Goal: Task Accomplishment & Management: Manage account settings

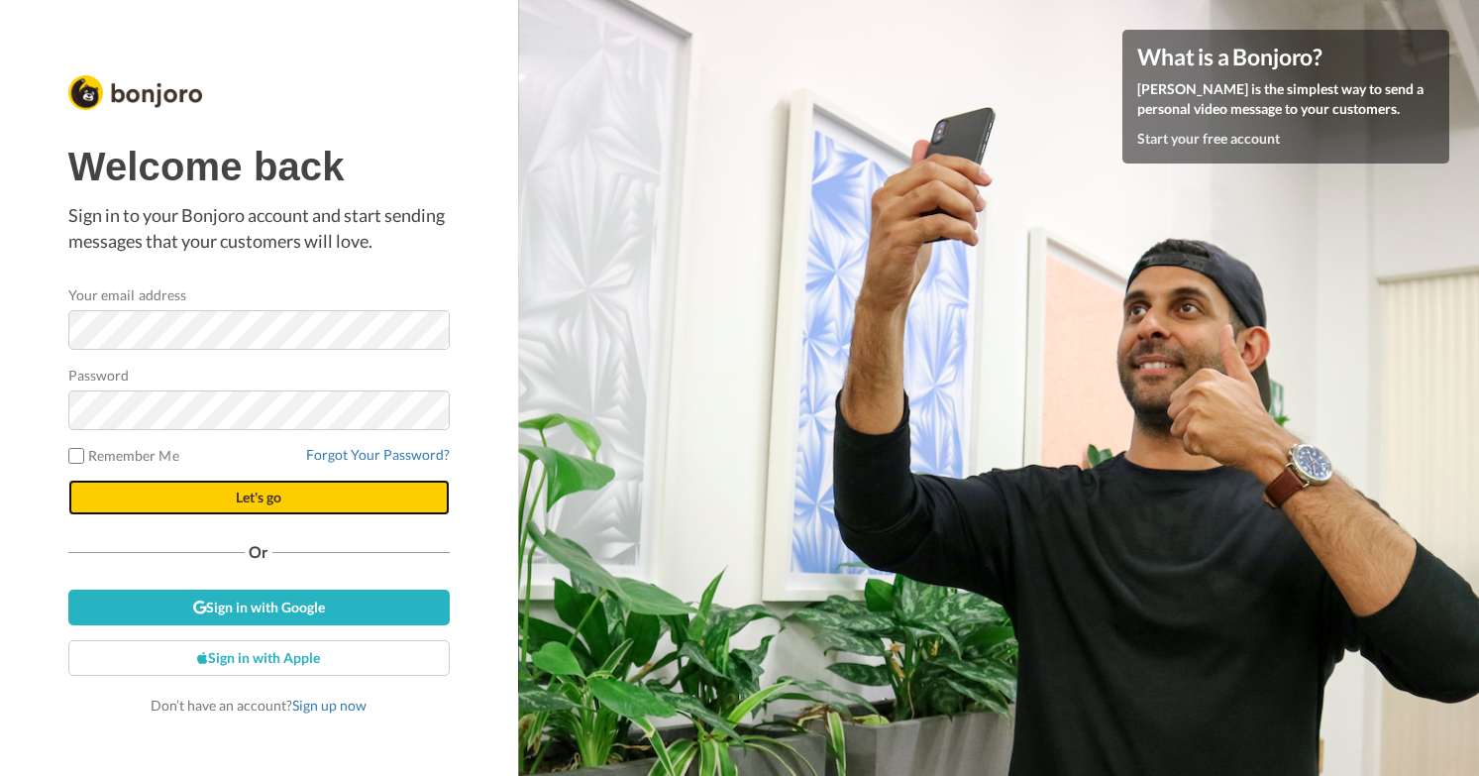
click at [209, 498] on button "Let's go" at bounding box center [258, 497] width 381 height 36
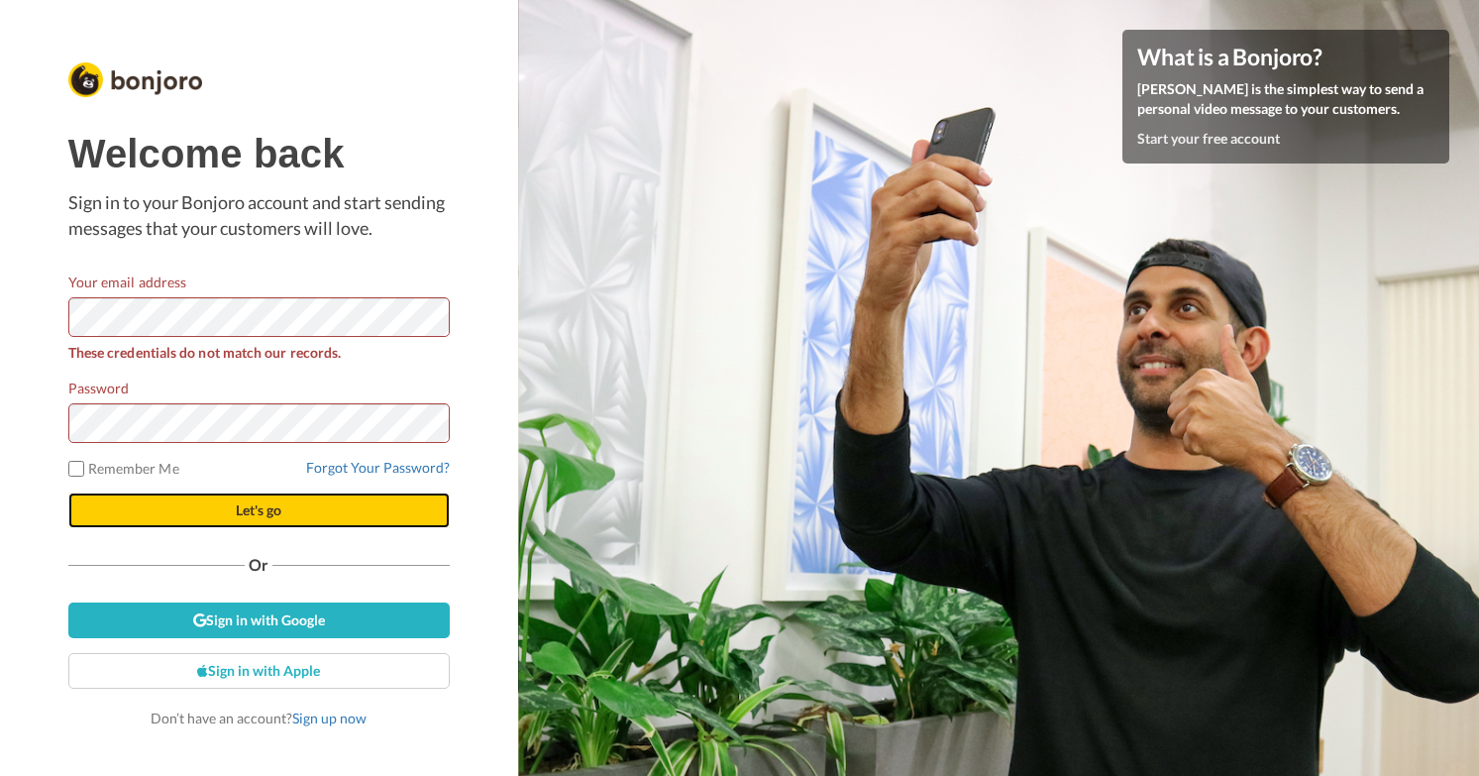
click at [236, 514] on span "Let's go" at bounding box center [259, 509] width 46 height 17
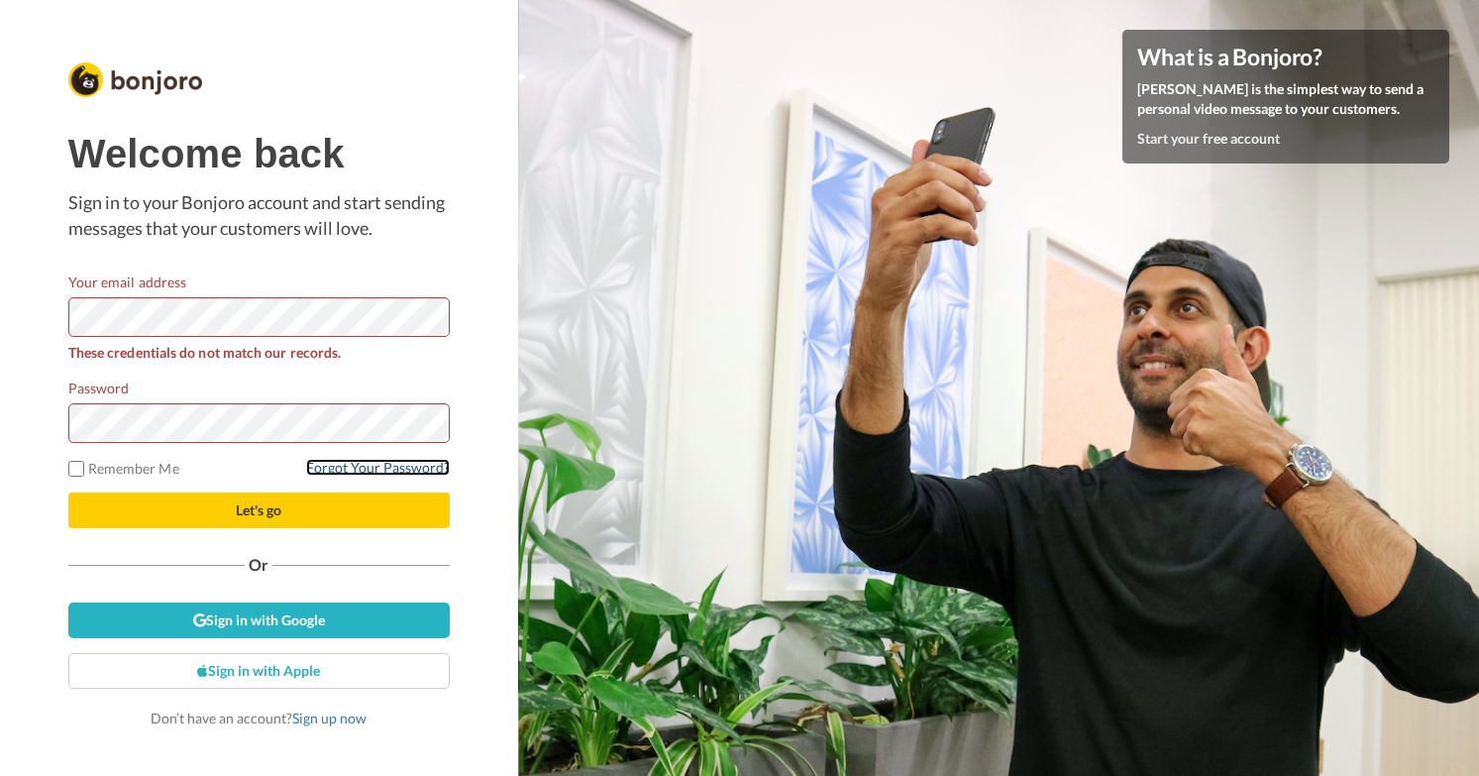
click at [368, 466] on link "Forgot Your Password?" at bounding box center [378, 467] width 144 height 17
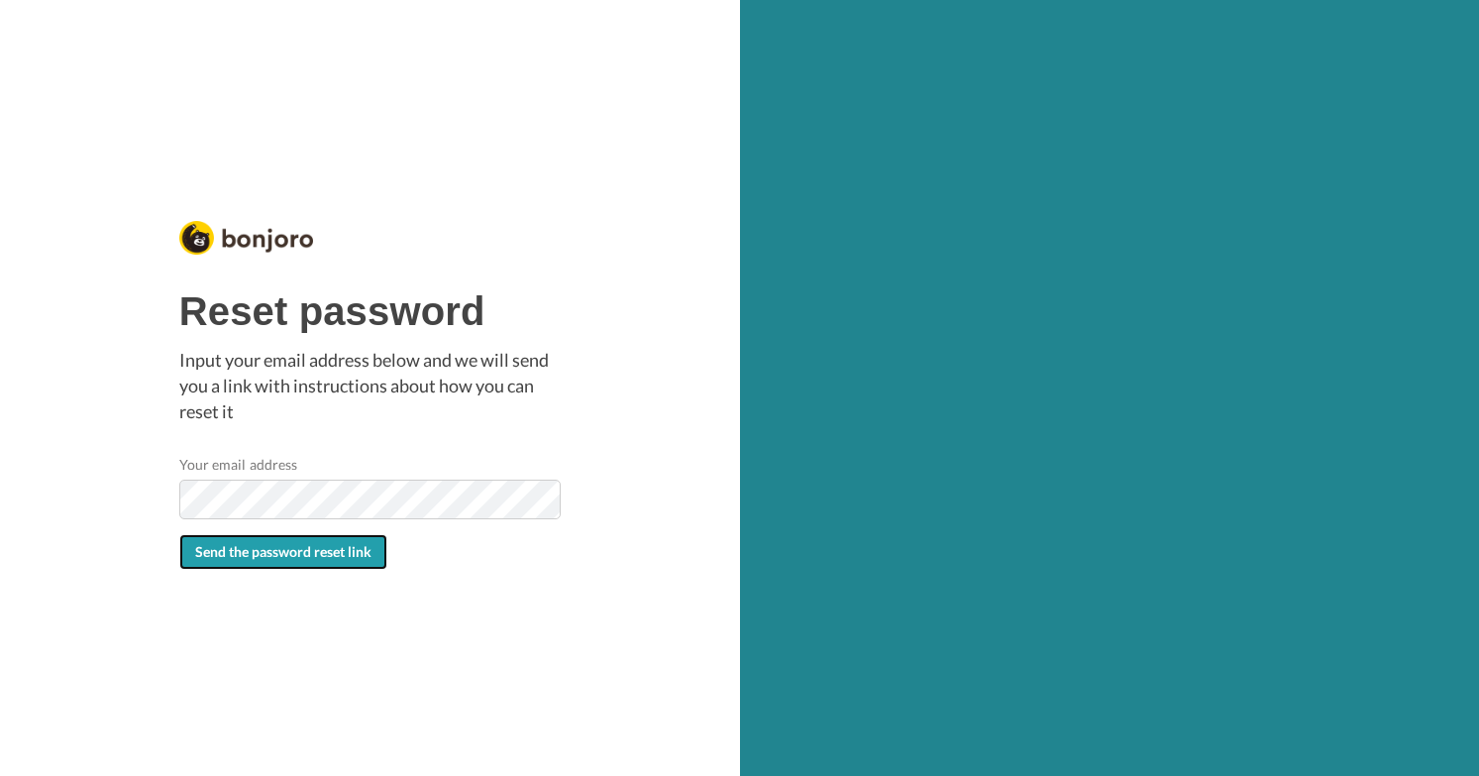
click at [259, 550] on span "Send the password reset link" at bounding box center [283, 551] width 176 height 17
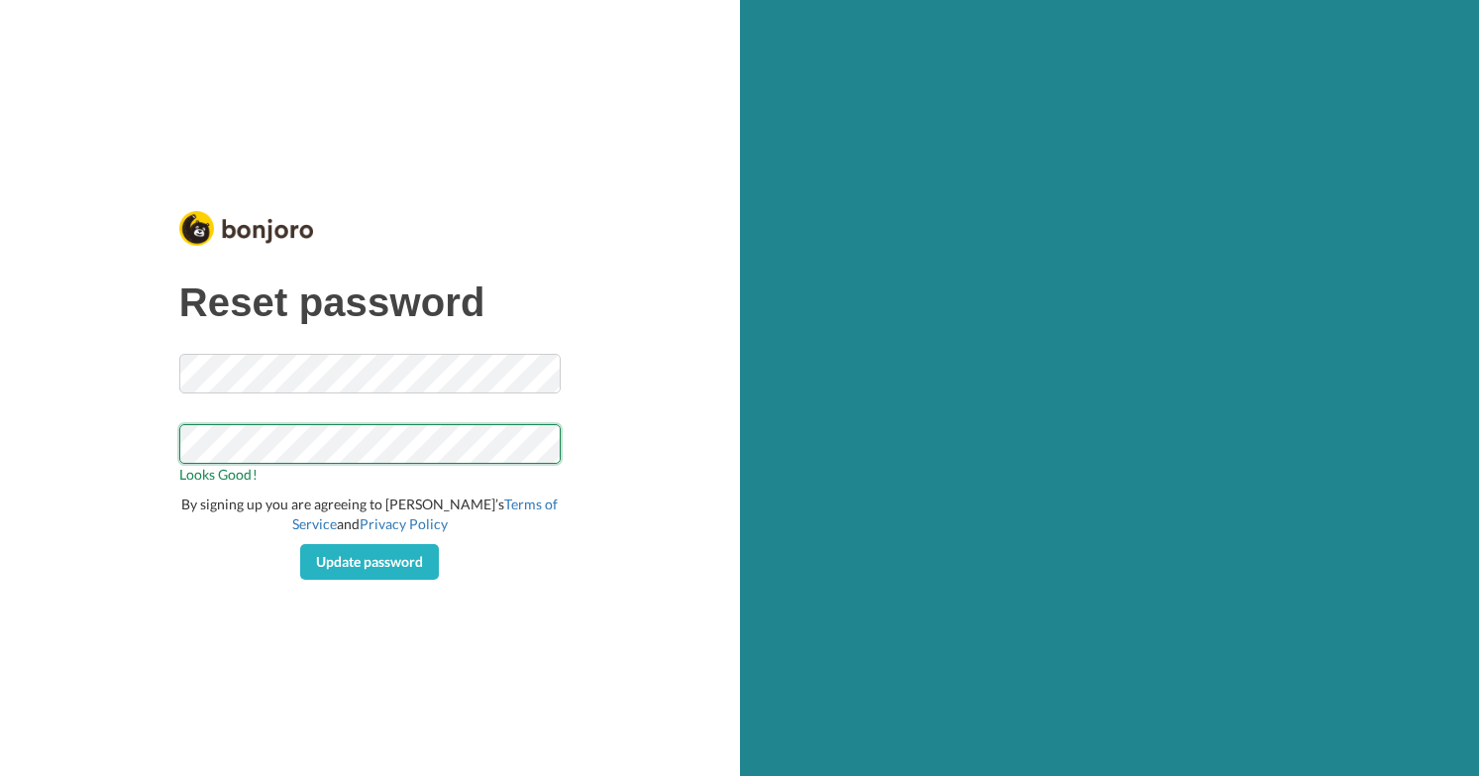
click at [178, 446] on div "Reset password Looks Good! By signing up you are agreeing to Bonjoro’s Terms of…" at bounding box center [369, 387] width 391 height 393
click at [355, 562] on span "Update password" at bounding box center [369, 561] width 107 height 17
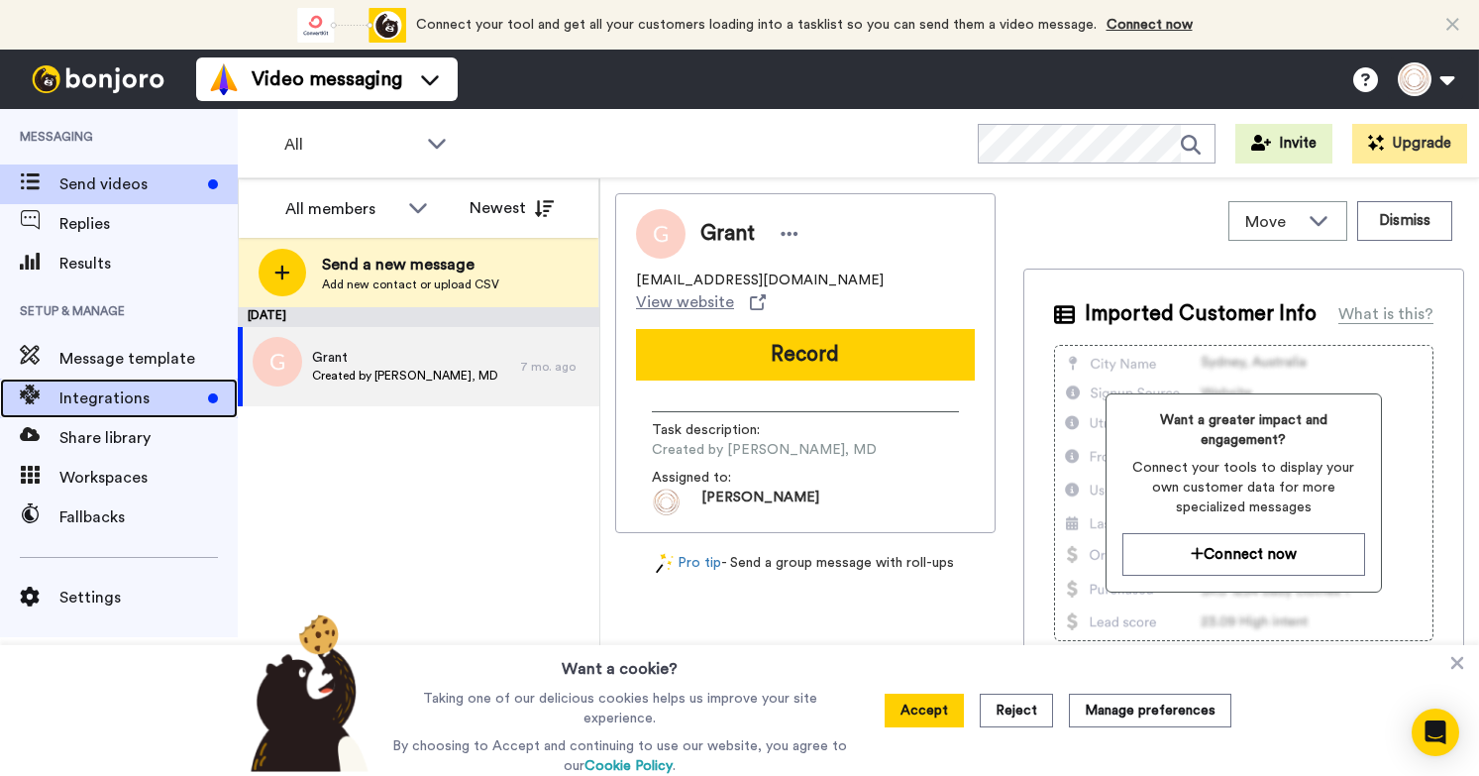
click at [120, 395] on span "Integrations" at bounding box center [129, 398] width 141 height 24
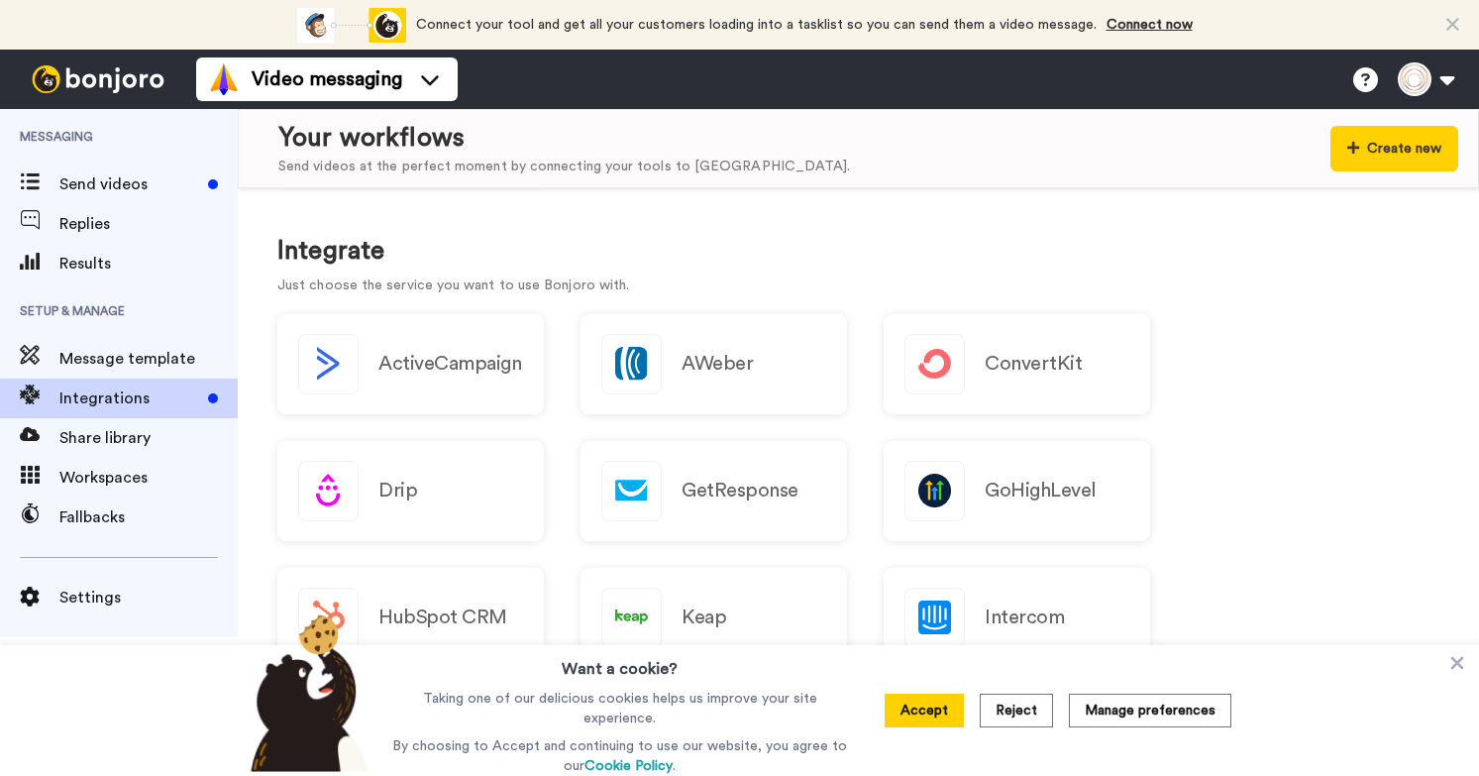
scroll to position [106, 0]
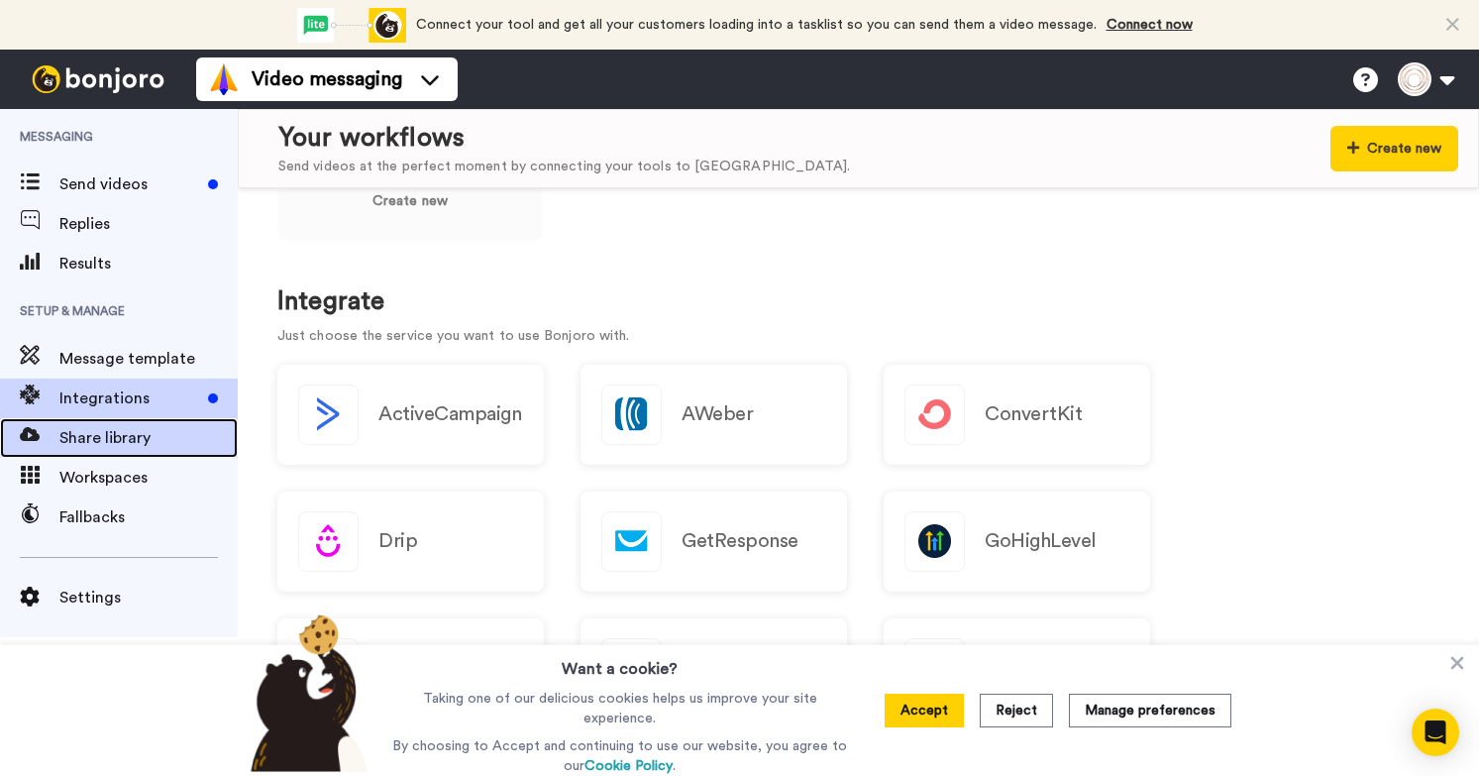
click at [114, 435] on span "Share library" at bounding box center [148, 438] width 178 height 24
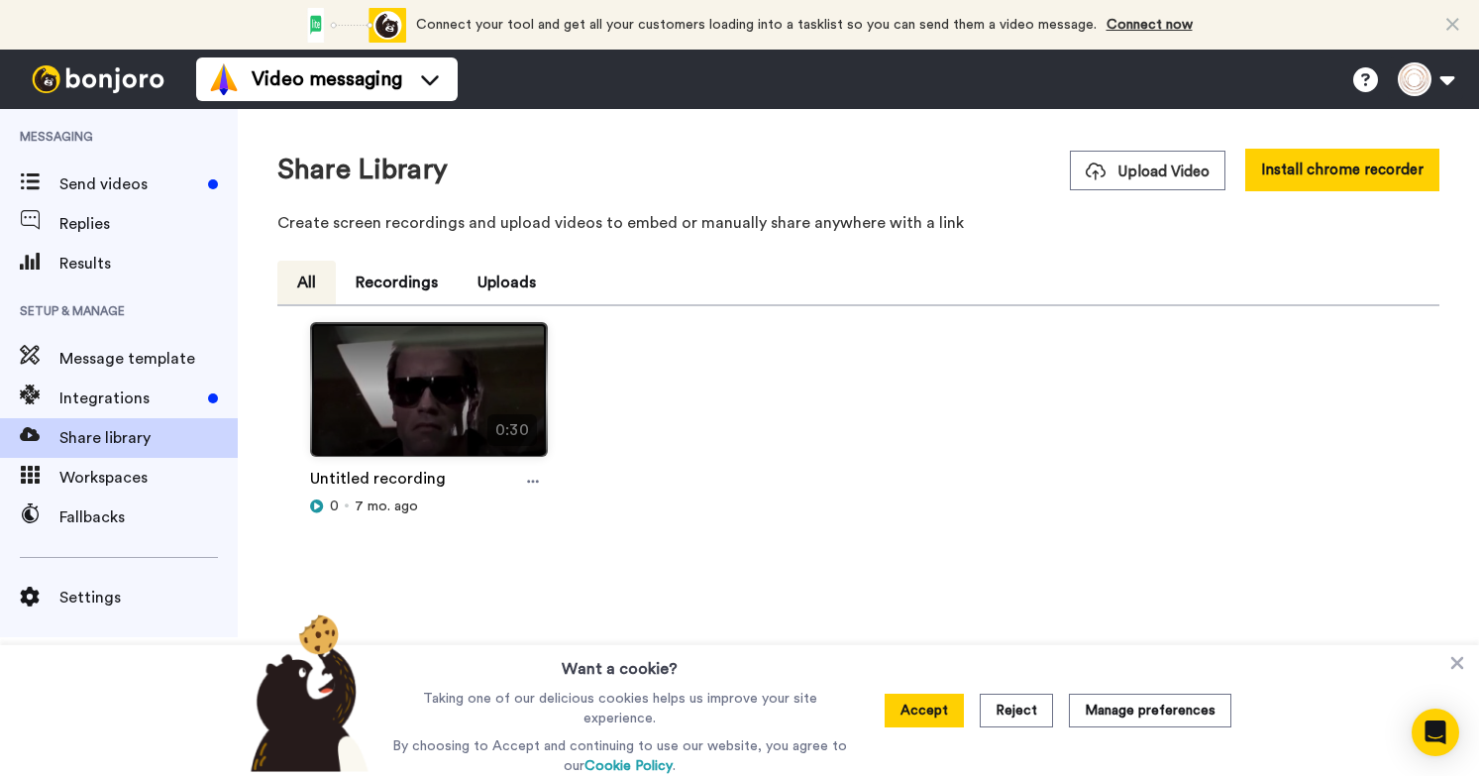
click at [407, 416] on img at bounding box center [429, 398] width 236 height 150
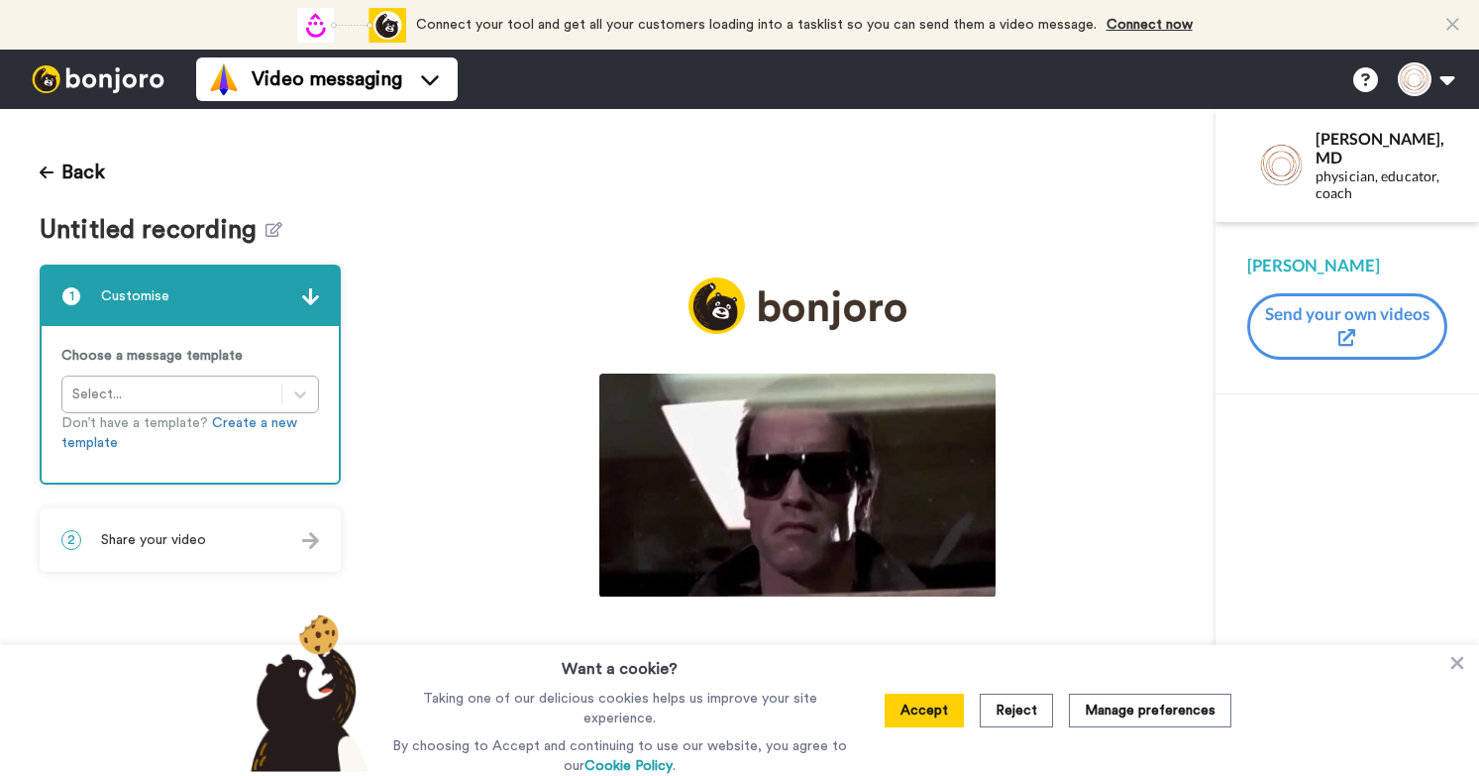
click at [812, 525] on img at bounding box center [797, 484] width 396 height 223
click at [599, 547] on video at bounding box center [797, 484] width 396 height 223
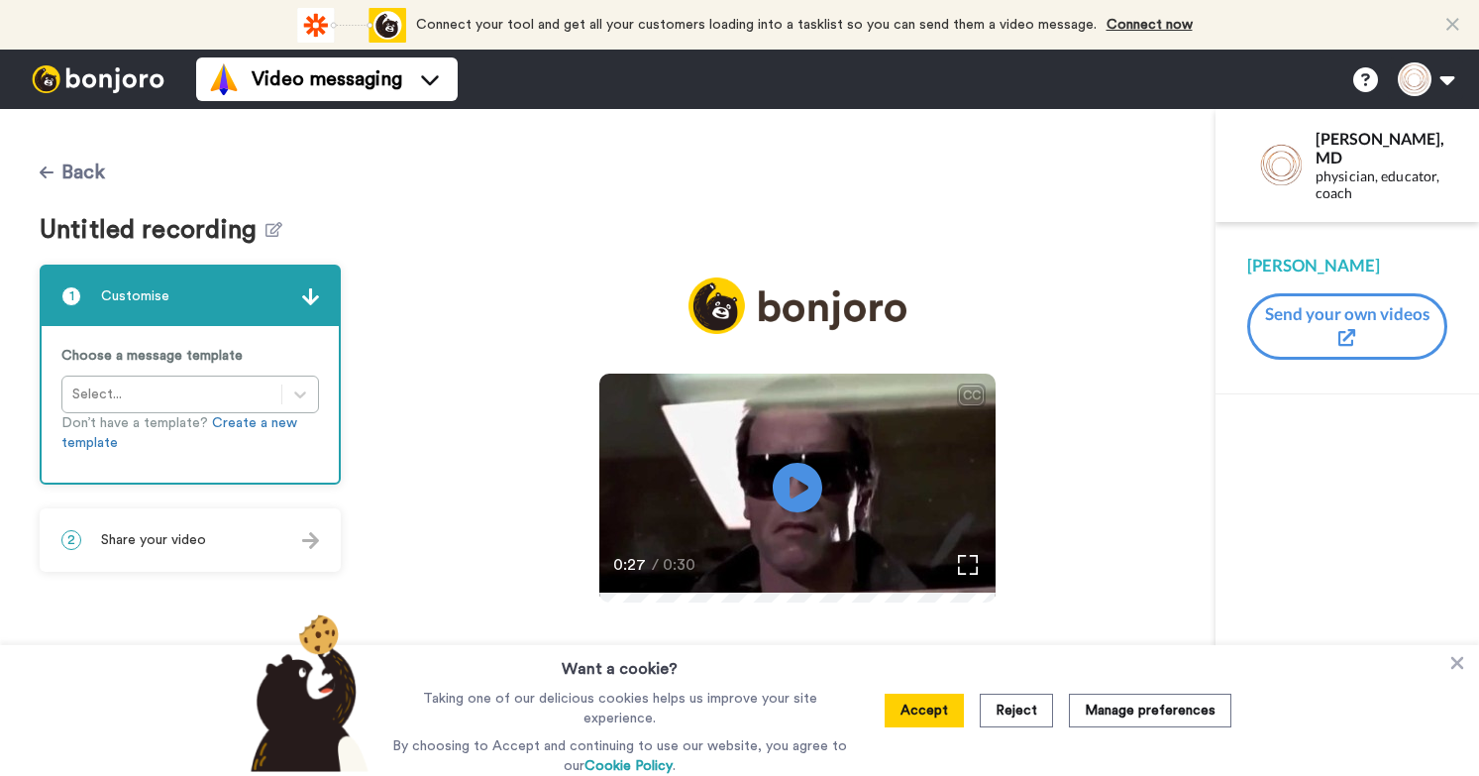
click at [70, 169] on button "Back" at bounding box center [72, 173] width 65 height 48
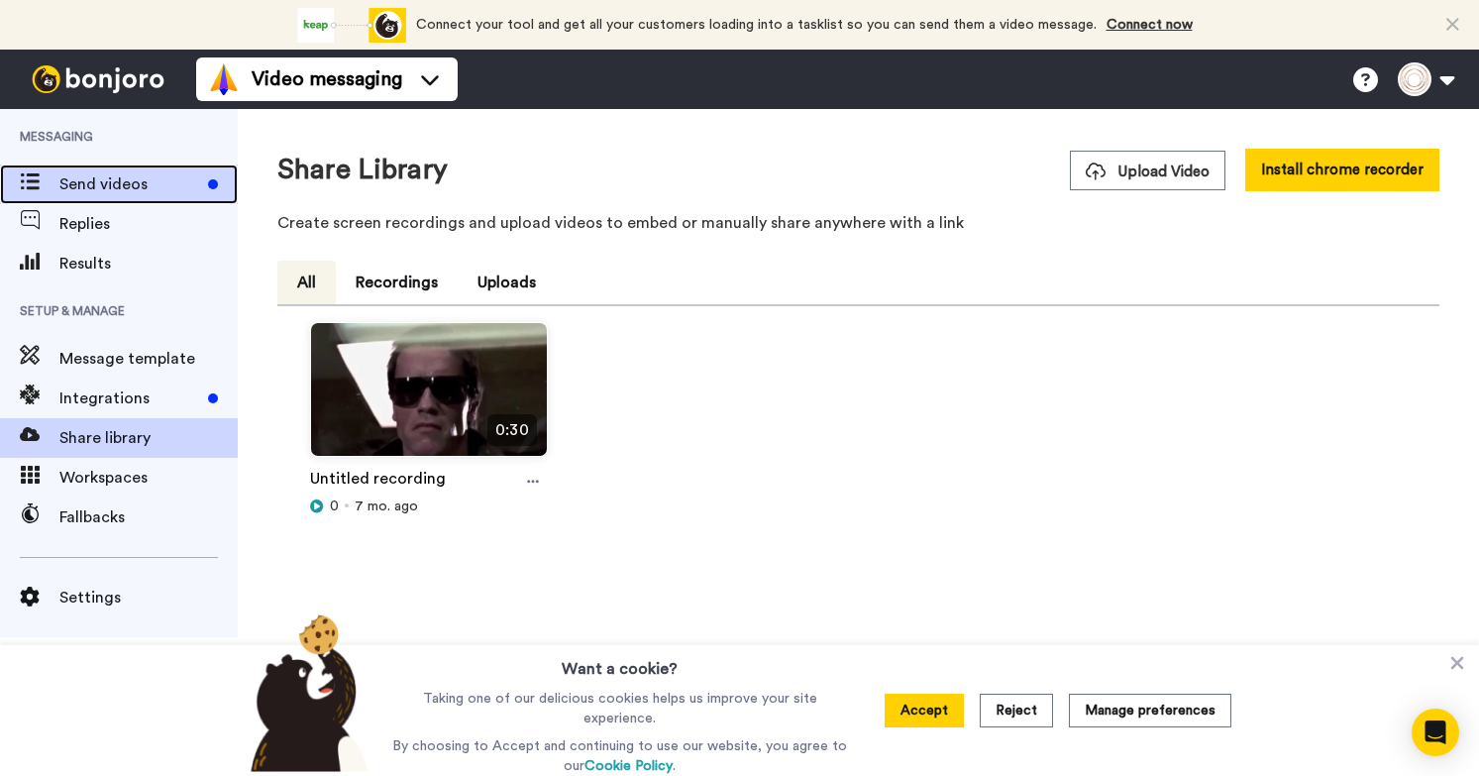
click at [101, 182] on span "Send videos" at bounding box center [129, 184] width 141 height 24
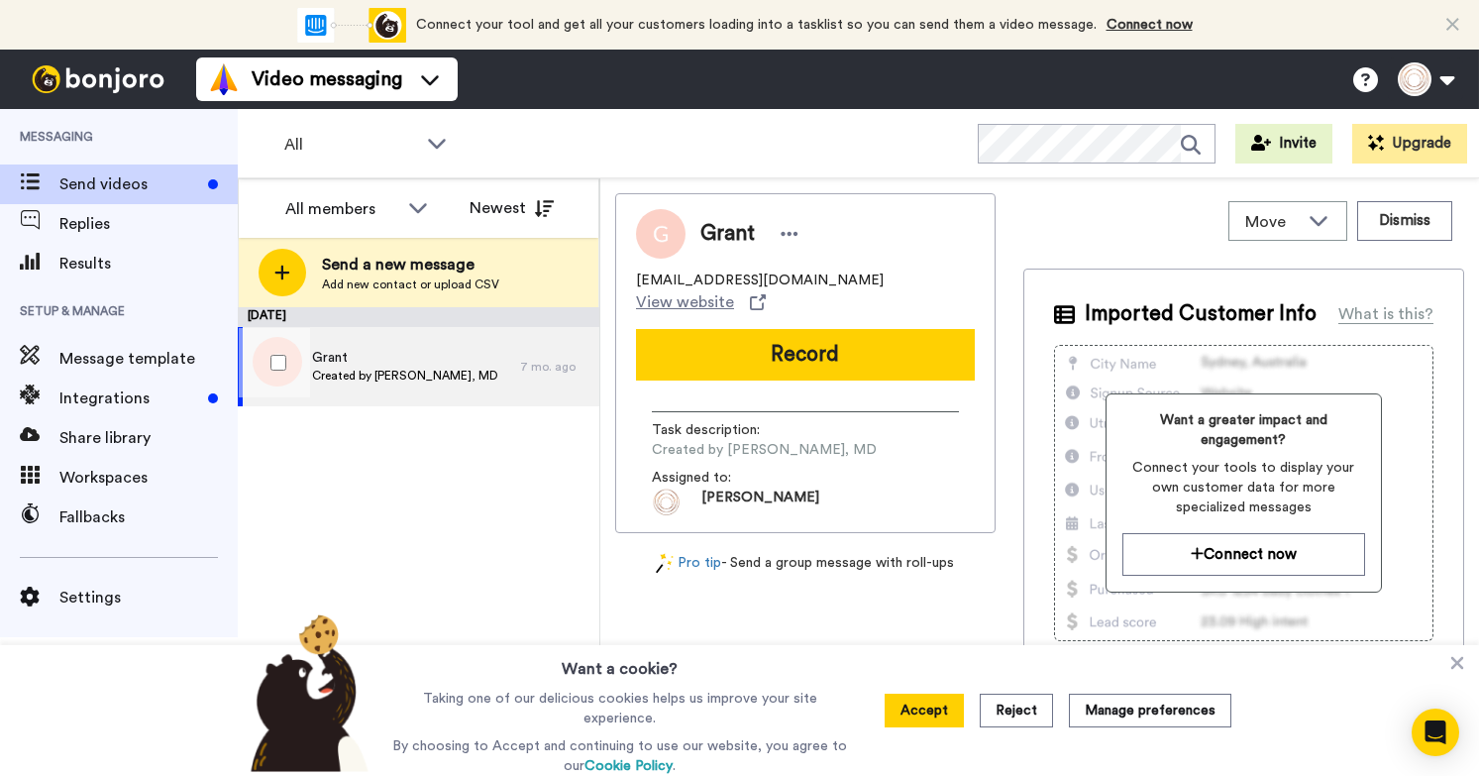
click at [393, 376] on span "Created by [PERSON_NAME], MD" at bounding box center [405, 376] width 186 height 16
